Goal: Transaction & Acquisition: Purchase product/service

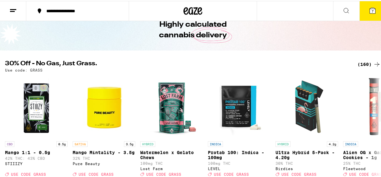
click at [358, 64] on div "(160)" at bounding box center [369, 64] width 23 height 8
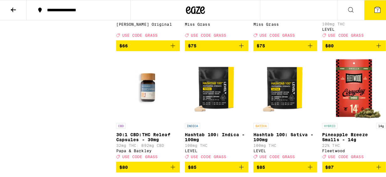
scroll to position [4617, 0]
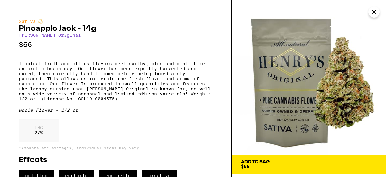
click at [375, 13] on icon "Close" at bounding box center [373, 11] width 3 height 3
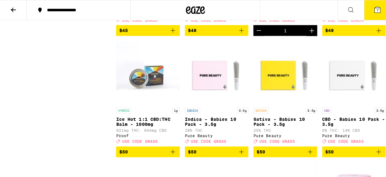
scroll to position [3978, 0]
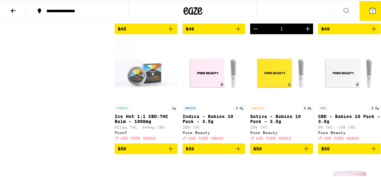
click at [253, 32] on icon "Decrement" at bounding box center [256, 28] width 8 height 8
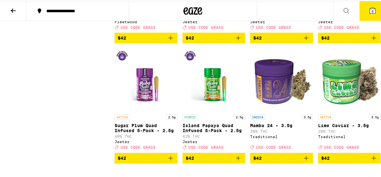
scroll to position [3728, 0]
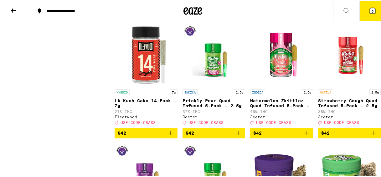
scroll to position [3634, 0]
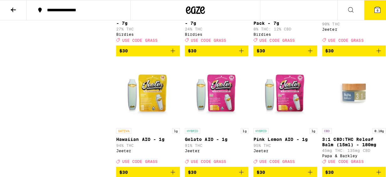
scroll to position [2639, 0]
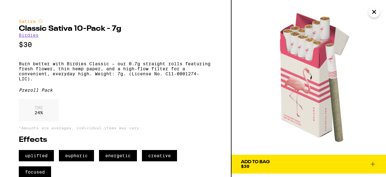
click at [372, 165] on icon at bounding box center [373, 164] width 8 height 8
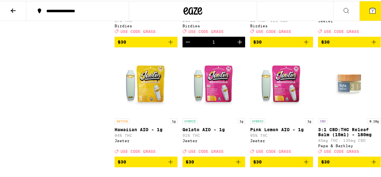
scroll to position [2648, 0]
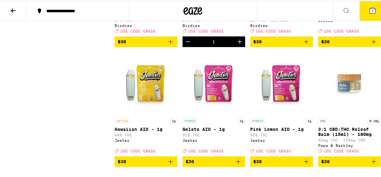
click at [280, 16] on p "Lights 2:1 CBD:THC 10-Pack - 7g" at bounding box center [281, 11] width 63 height 10
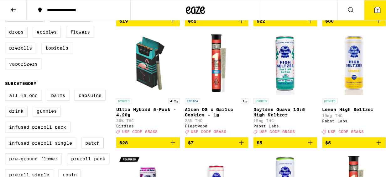
scroll to position [179, 0]
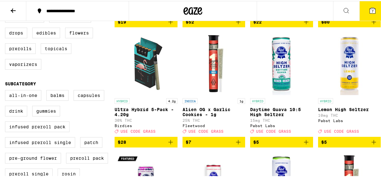
click at [143, 78] on img "Open page for Ultra Hybrid 5-Pack - 4.20g from Birdies" at bounding box center [146, 62] width 63 height 63
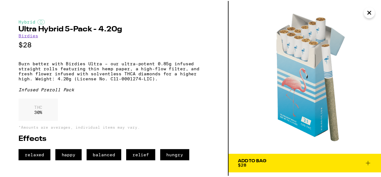
scroll to position [7, 0]
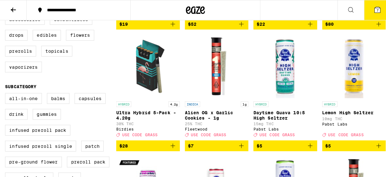
scroll to position [179, 0]
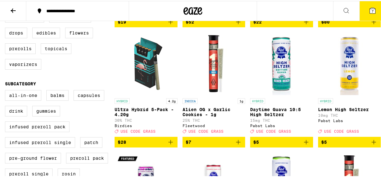
click at [139, 80] on img "Open page for Ultra Hybrid 5-Pack - 4.20g from Birdies" at bounding box center [146, 62] width 63 height 63
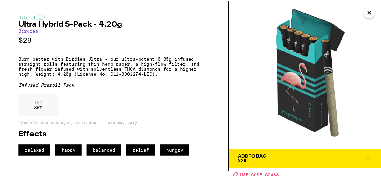
scroll to position [7, 0]
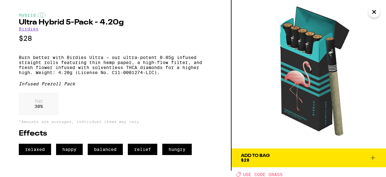
click at [371, 158] on icon at bounding box center [373, 158] width 8 height 8
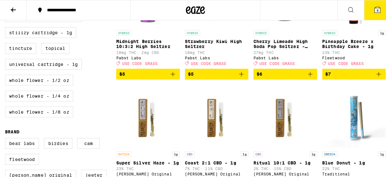
scroll to position [367, 0]
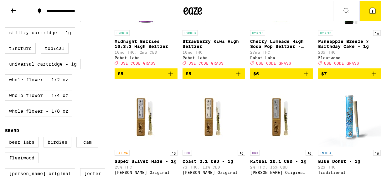
click at [375, 10] on button "8" at bounding box center [373, 9] width 26 height 19
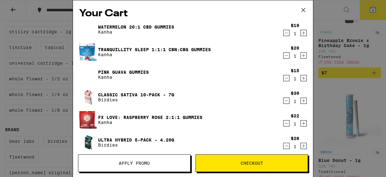
click at [283, 76] on icon "Decrement" at bounding box center [286, 78] width 6 height 8
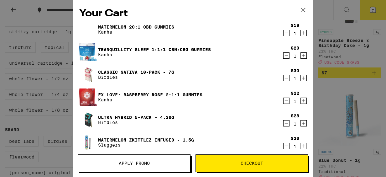
click at [283, 56] on icon "Decrement" at bounding box center [286, 56] width 6 height 8
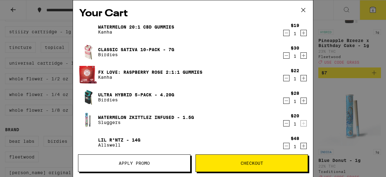
click at [283, 80] on icon "Decrement" at bounding box center [286, 78] width 6 height 8
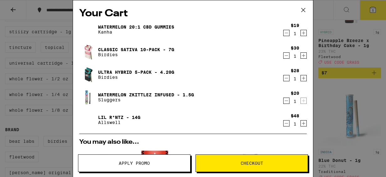
click at [284, 32] on icon "Decrement" at bounding box center [286, 33] width 6 height 8
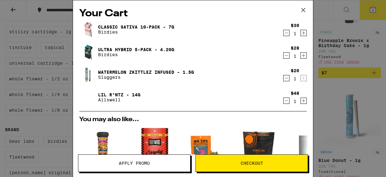
click at [284, 77] on button "Decrement" at bounding box center [286, 78] width 6 height 6
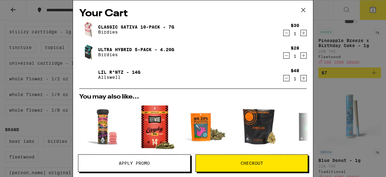
click at [283, 78] on icon "Decrement" at bounding box center [286, 78] width 6 height 8
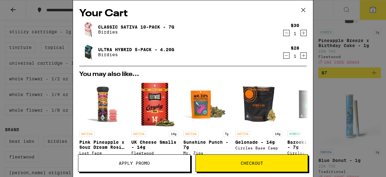
click at [113, 26] on link "Classic Sativa 10-Pack - 7g" at bounding box center [136, 26] width 76 height 5
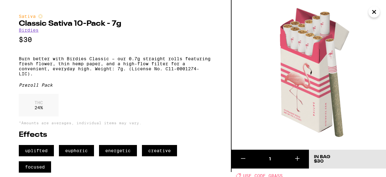
scroll to position [9, 0]
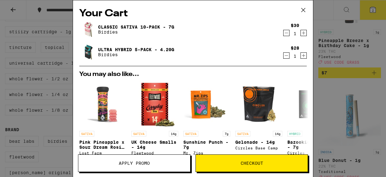
click at [301, 33] on icon "Increment" at bounding box center [304, 33] width 6 height 8
click at [302, 55] on icon "Increment" at bounding box center [303, 55] width 3 height 3
click at [327, 66] on div "Your Cart Classic Sativa 10-Pack - 7g Birdies $30 2 Ultra Hybrid 5-Pack - 4.20g…" at bounding box center [193, 88] width 386 height 177
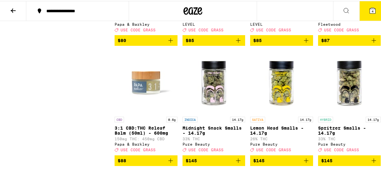
scroll to position [4711, 0]
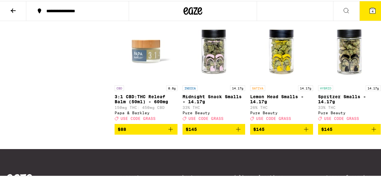
click at [372, 10] on icon "Add to bag" at bounding box center [374, 8] width 4 height 4
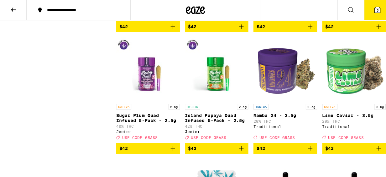
scroll to position [3552, 0]
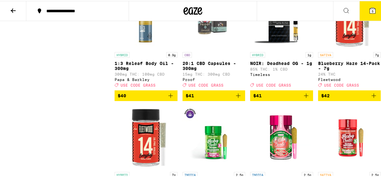
click at [370, 7] on icon at bounding box center [373, 10] width 6 height 6
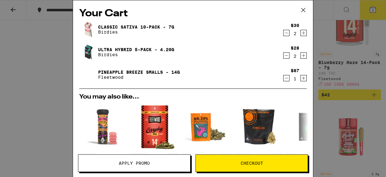
click at [285, 55] on icon "Decrement" at bounding box center [286, 55] width 3 height 0
click at [102, 51] on link "Ultra Hybrid 5-Pack - 4.20g" at bounding box center [136, 49] width 76 height 5
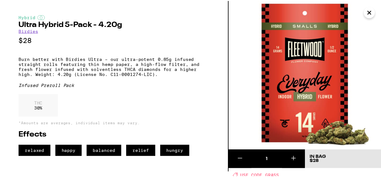
scroll to position [7, 0]
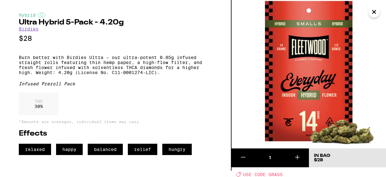
click at [242, 157] on icon at bounding box center [243, 157] width 8 height 8
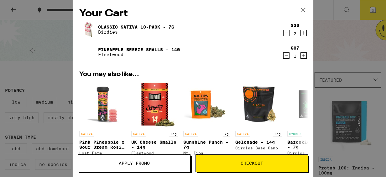
click at [327, 25] on div "Your Cart Classic Sativa 10-Pack - 7g Birdies $30 2 Pineapple Breeze Smalls - 1…" at bounding box center [193, 88] width 386 height 177
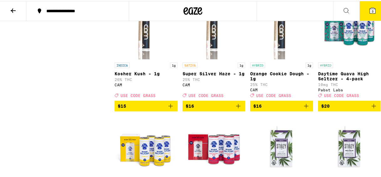
scroll to position [814, 0]
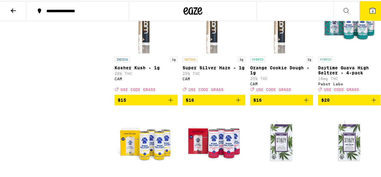
click at [370, 103] on icon "Add to bag" at bounding box center [374, 99] width 8 height 8
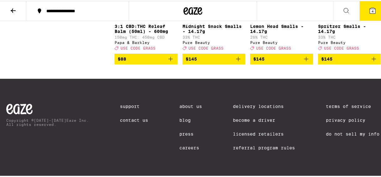
scroll to position [4680, 0]
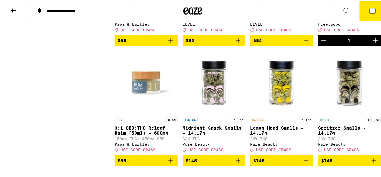
click at [369, 7] on icon at bounding box center [373, 10] width 8 height 8
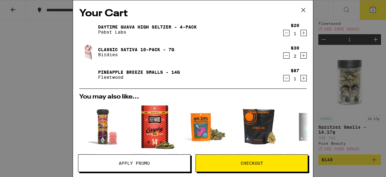
click at [133, 164] on span "Apply Promo" at bounding box center [134, 163] width 31 height 4
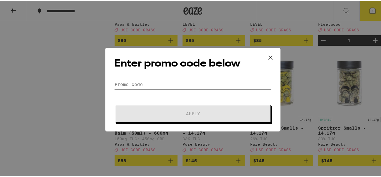
click at [175, 84] on input "Promo Code" at bounding box center [192, 83] width 157 height 9
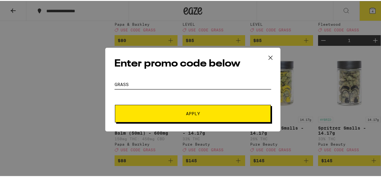
type input "grass"
click at [178, 116] on button "Apply" at bounding box center [193, 113] width 156 height 18
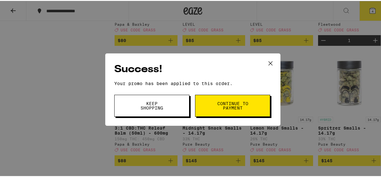
click at [217, 103] on span "Continue to payment" at bounding box center [233, 104] width 32 height 9
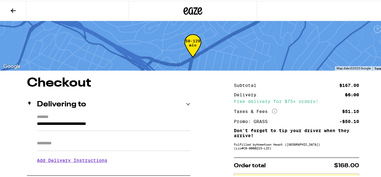
click at [13, 8] on icon at bounding box center [13, 10] width 5 height 4
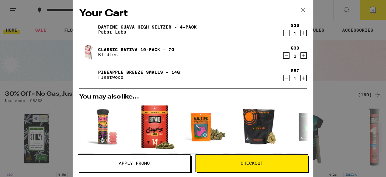
click at [258, 159] on button "Checkout" at bounding box center [251, 163] width 112 height 18
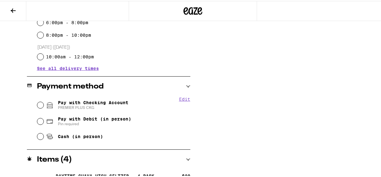
scroll to position [215, 0]
click at [40, 104] on input "Pay with Checking Account PREMIER PLUS CKG" at bounding box center [40, 104] width 6 height 6
radio input "true"
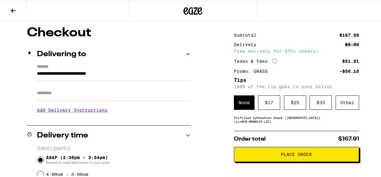
scroll to position [0, 0]
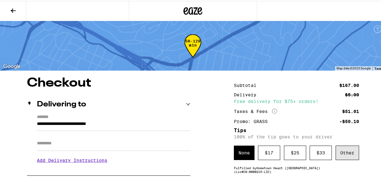
click at [346, 153] on div "Other" at bounding box center [347, 151] width 23 height 14
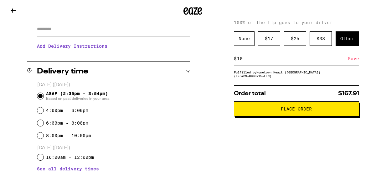
scroll to position [114, 0]
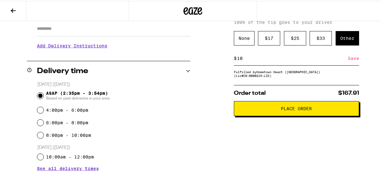
type input "10"
click at [353, 59] on div "Save" at bounding box center [353, 57] width 11 height 14
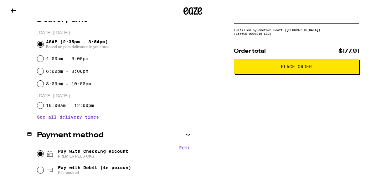
scroll to position [162, 0]
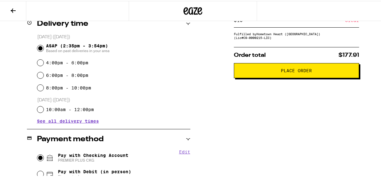
click at [284, 72] on span "Place Order" at bounding box center [296, 69] width 31 height 4
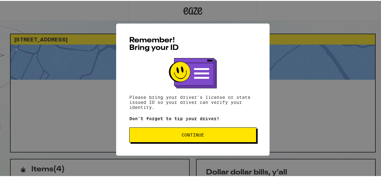
click at [191, 130] on button "Continue" at bounding box center [192, 133] width 127 height 15
